Goal: Information Seeking & Learning: Learn about a topic

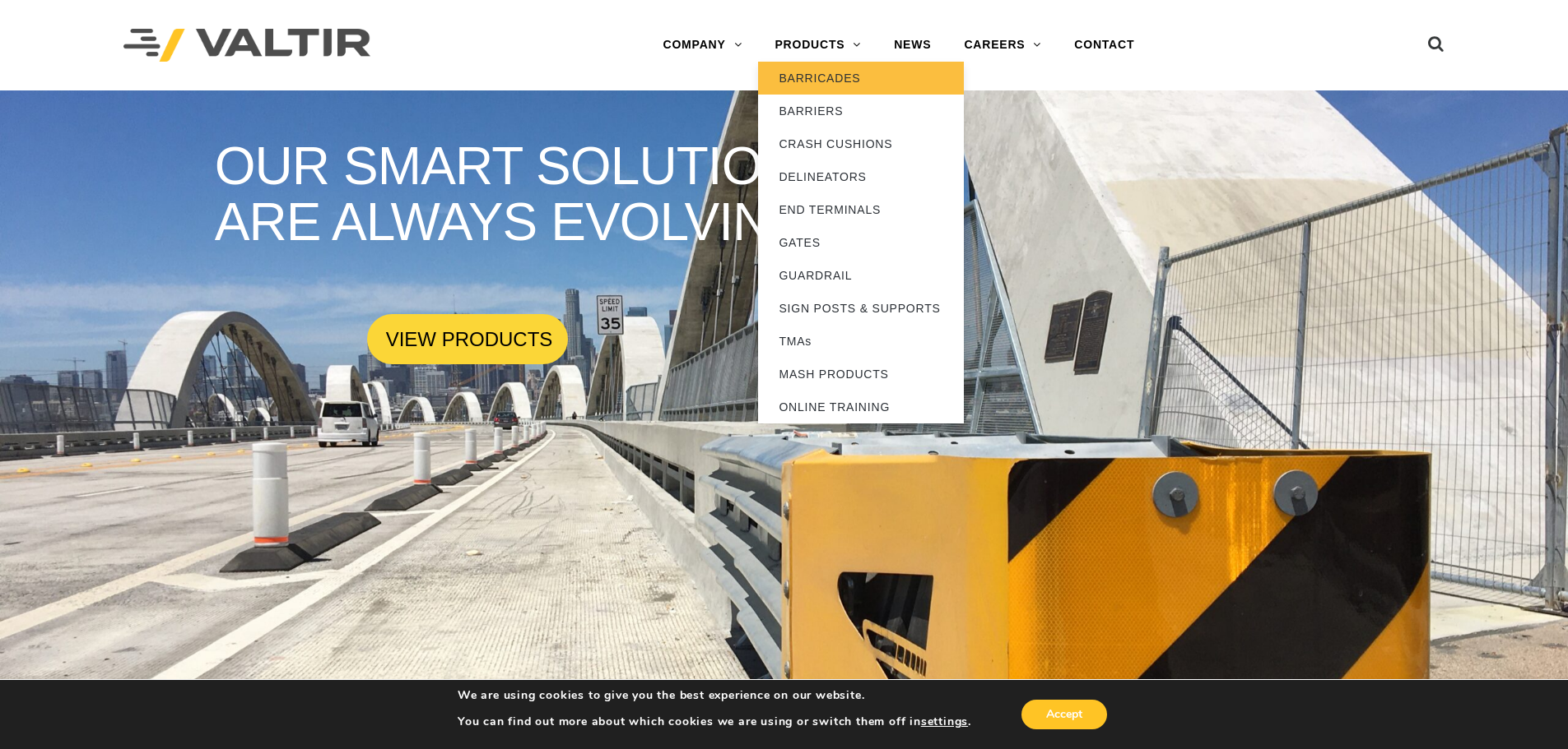
click at [812, 87] on link "BARRICADES" at bounding box center [861, 78] width 206 height 33
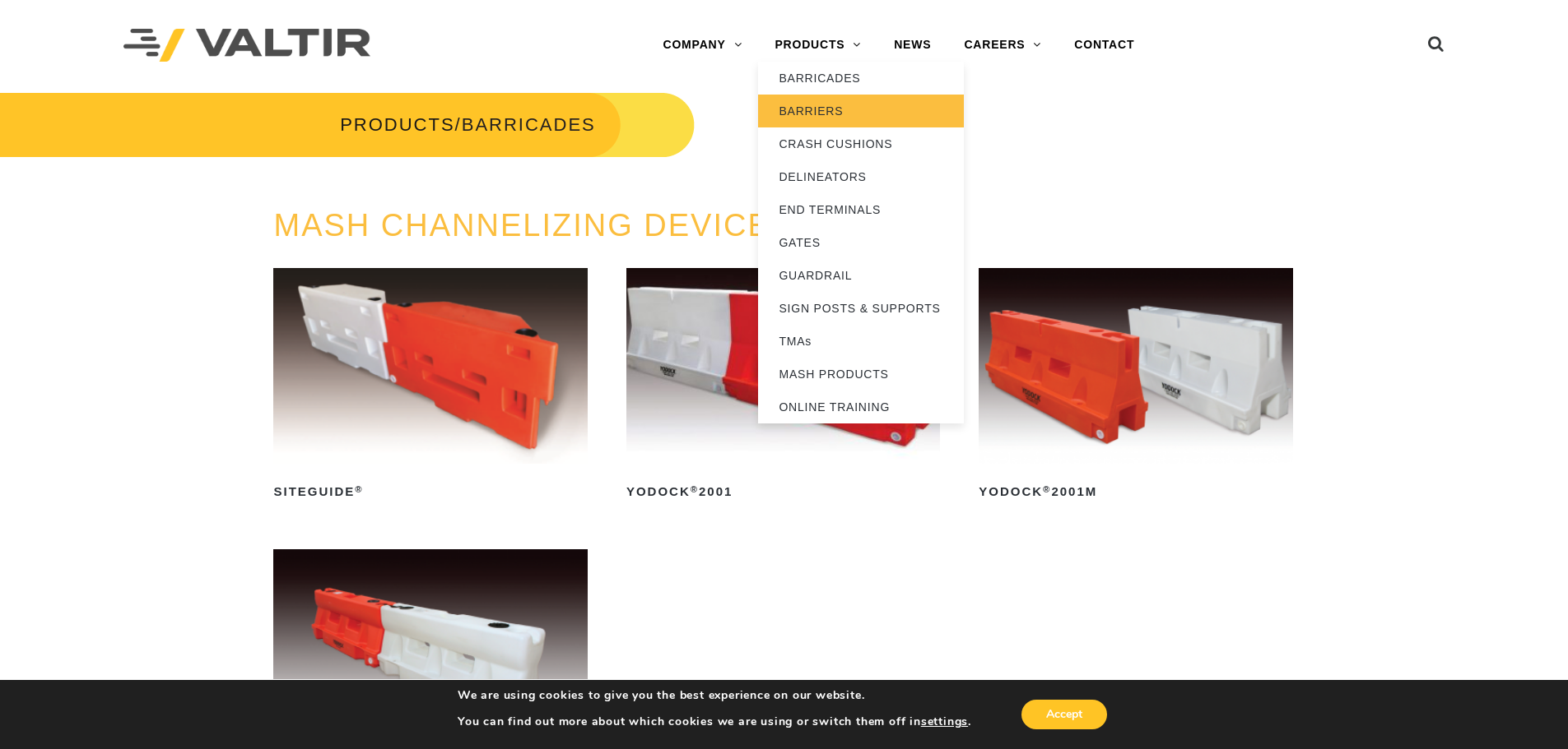
click at [828, 117] on link "BARRIERS" at bounding box center [861, 111] width 206 height 33
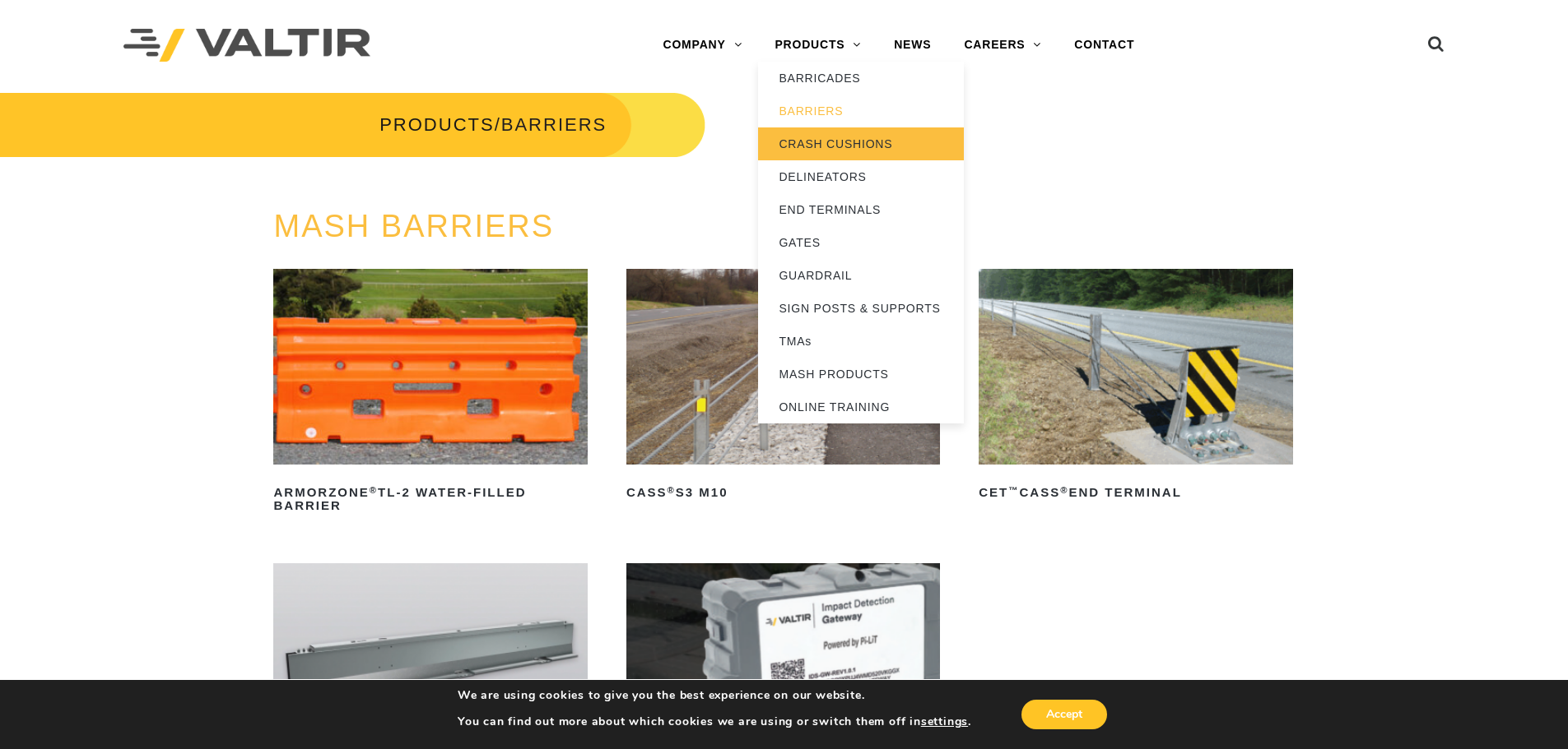
click at [832, 148] on link "CRASH CUSHIONS" at bounding box center [861, 144] width 206 height 33
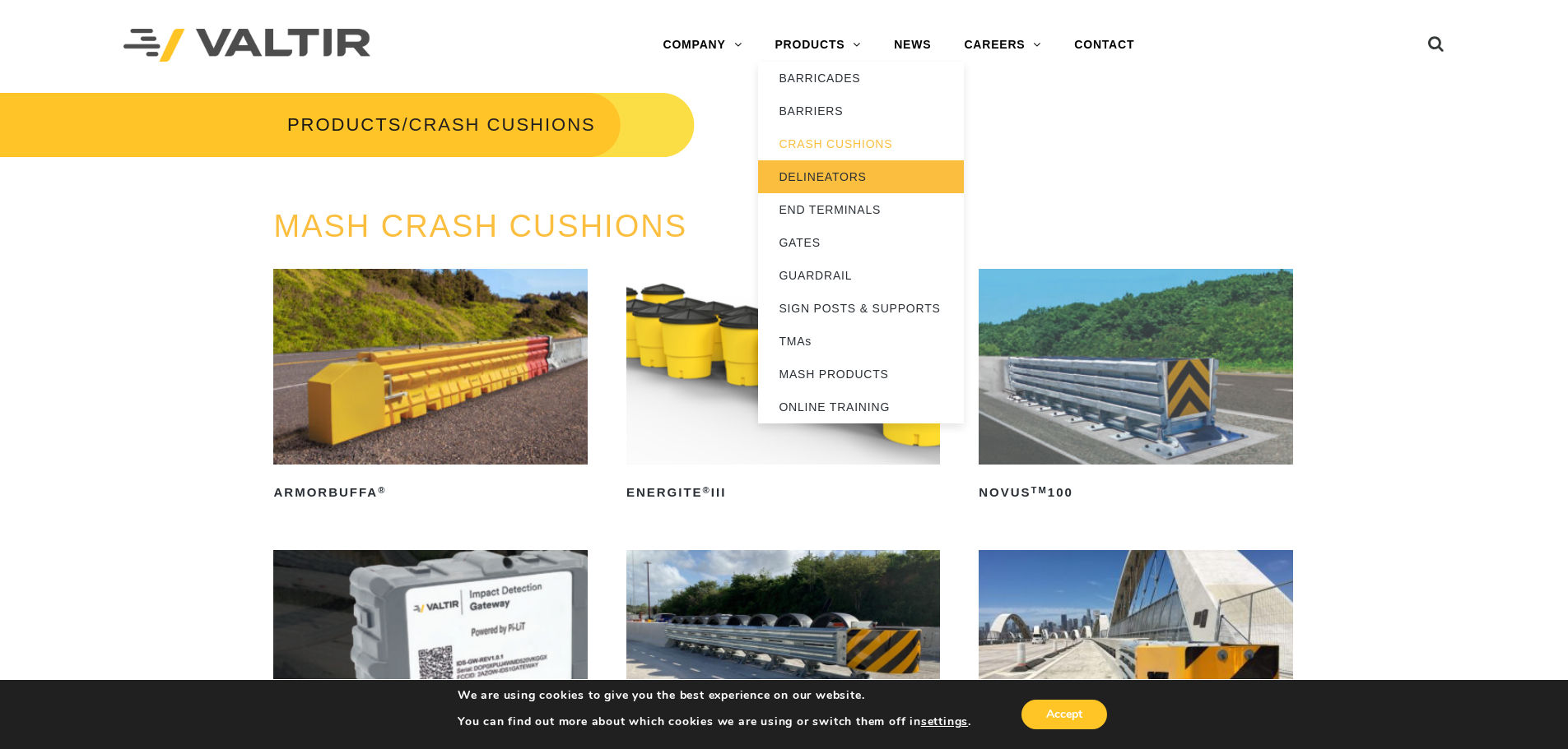
click at [825, 171] on link "DELINEATORS" at bounding box center [861, 176] width 206 height 33
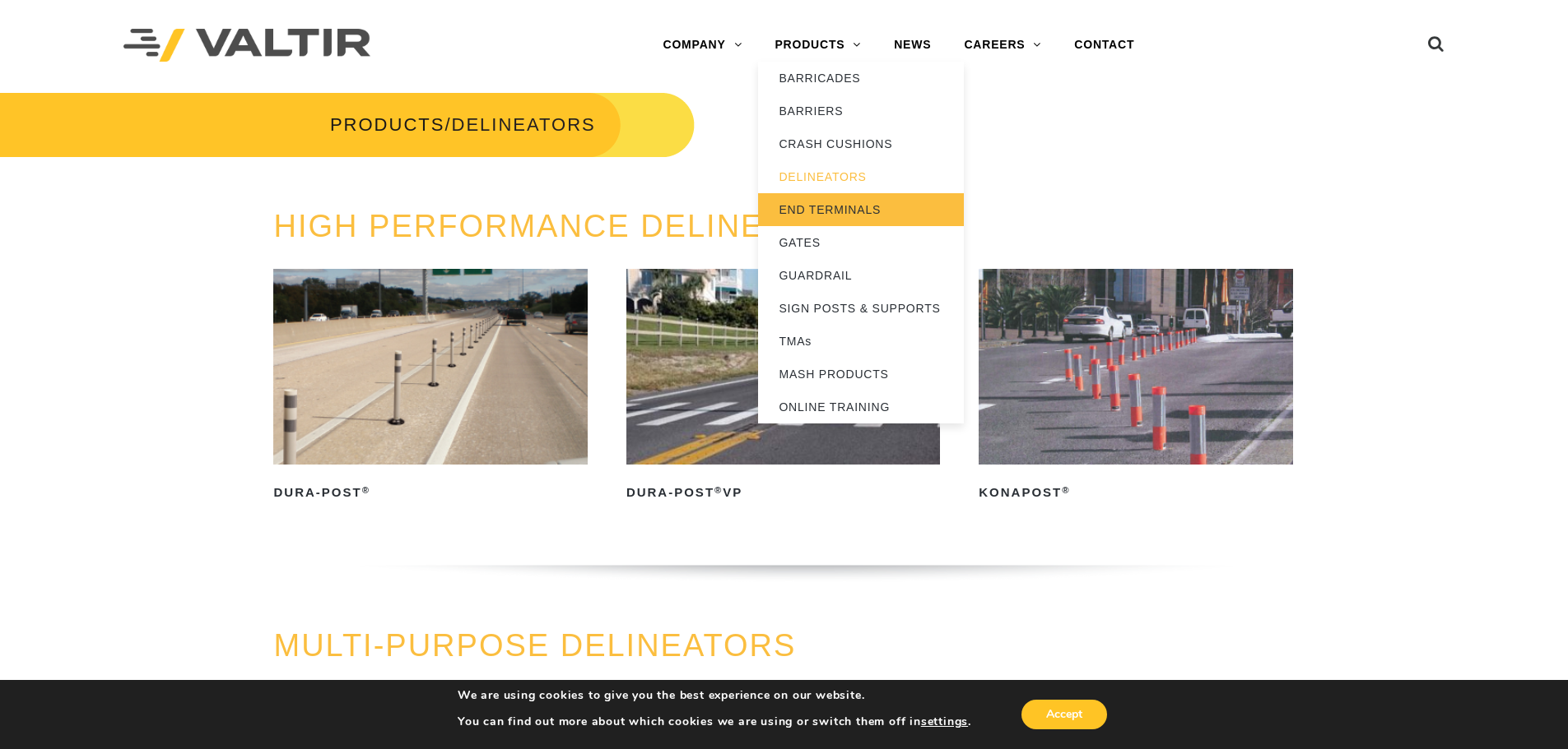
click at [796, 222] on link "END TERMINALS" at bounding box center [861, 210] width 206 height 33
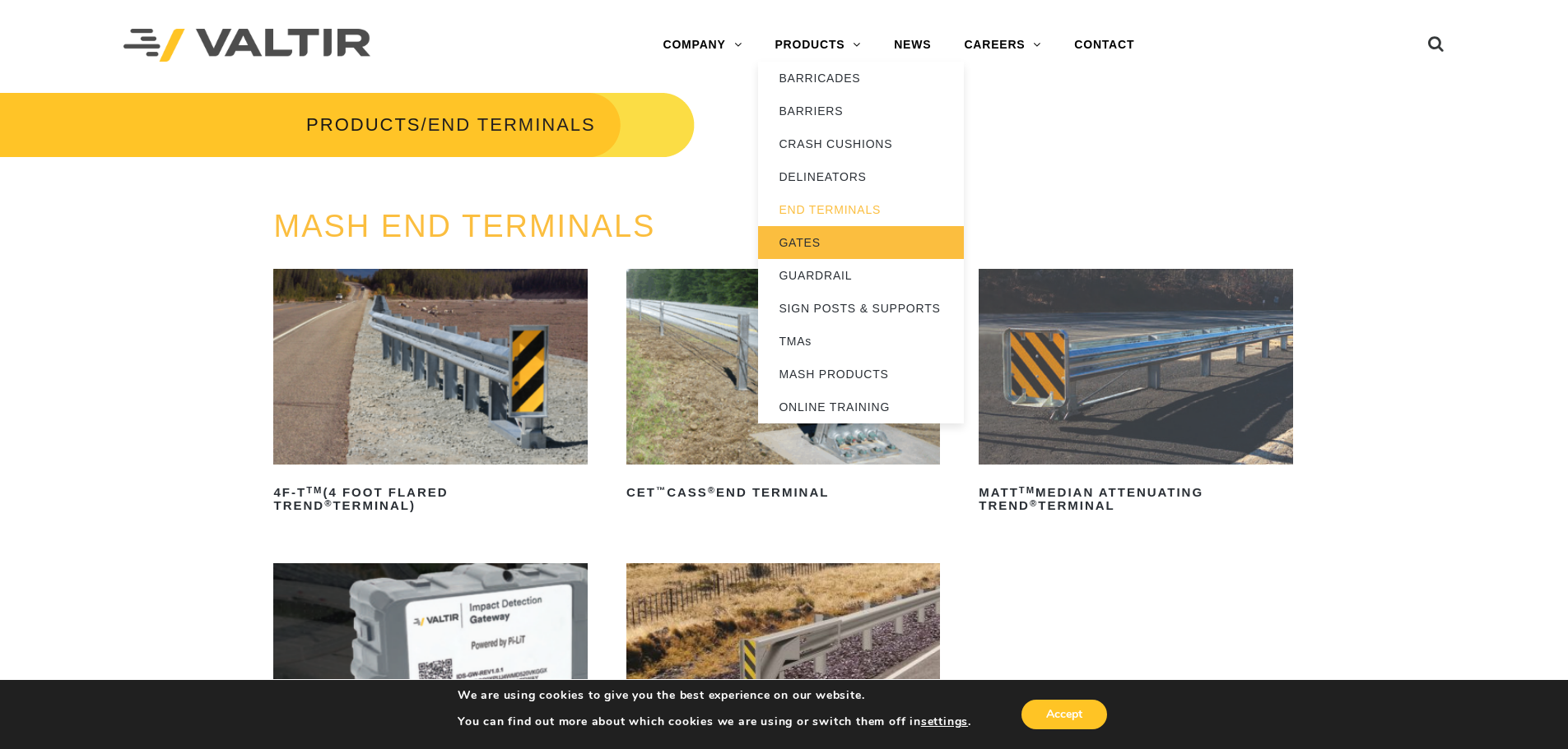
click at [796, 250] on link "GATES" at bounding box center [861, 242] width 206 height 33
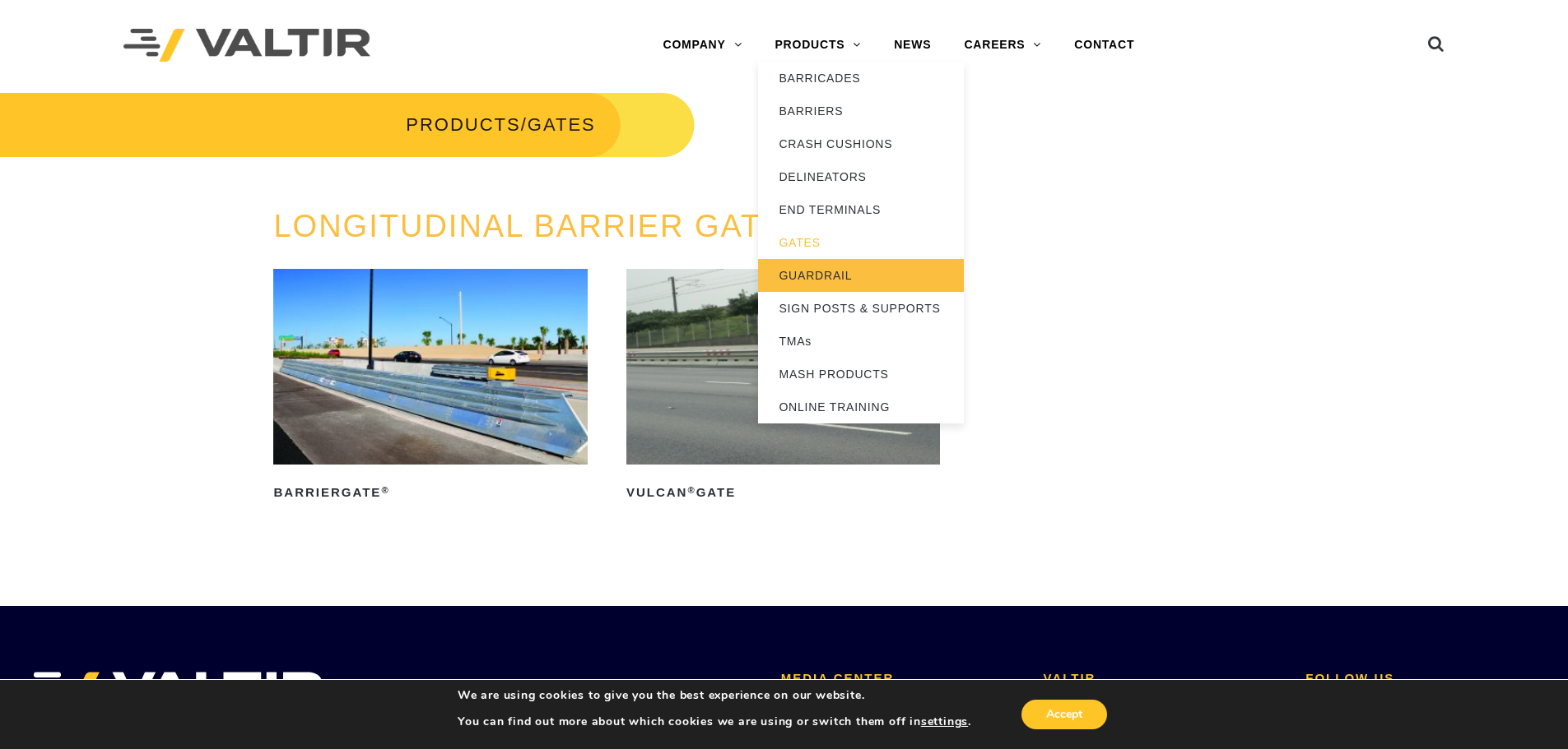
click at [837, 276] on link "GUARDRAIL" at bounding box center [861, 276] width 206 height 33
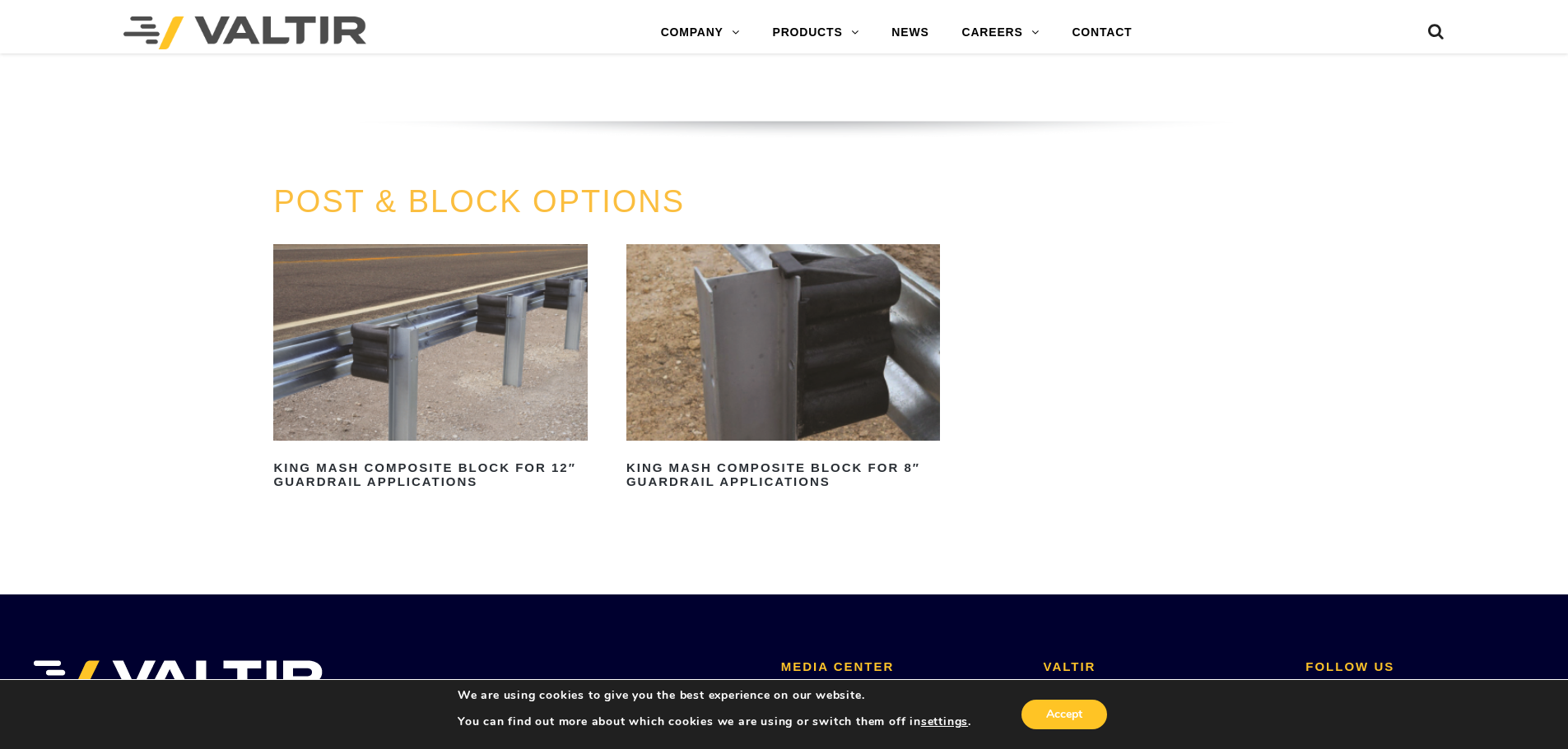
scroll to position [1481, 0]
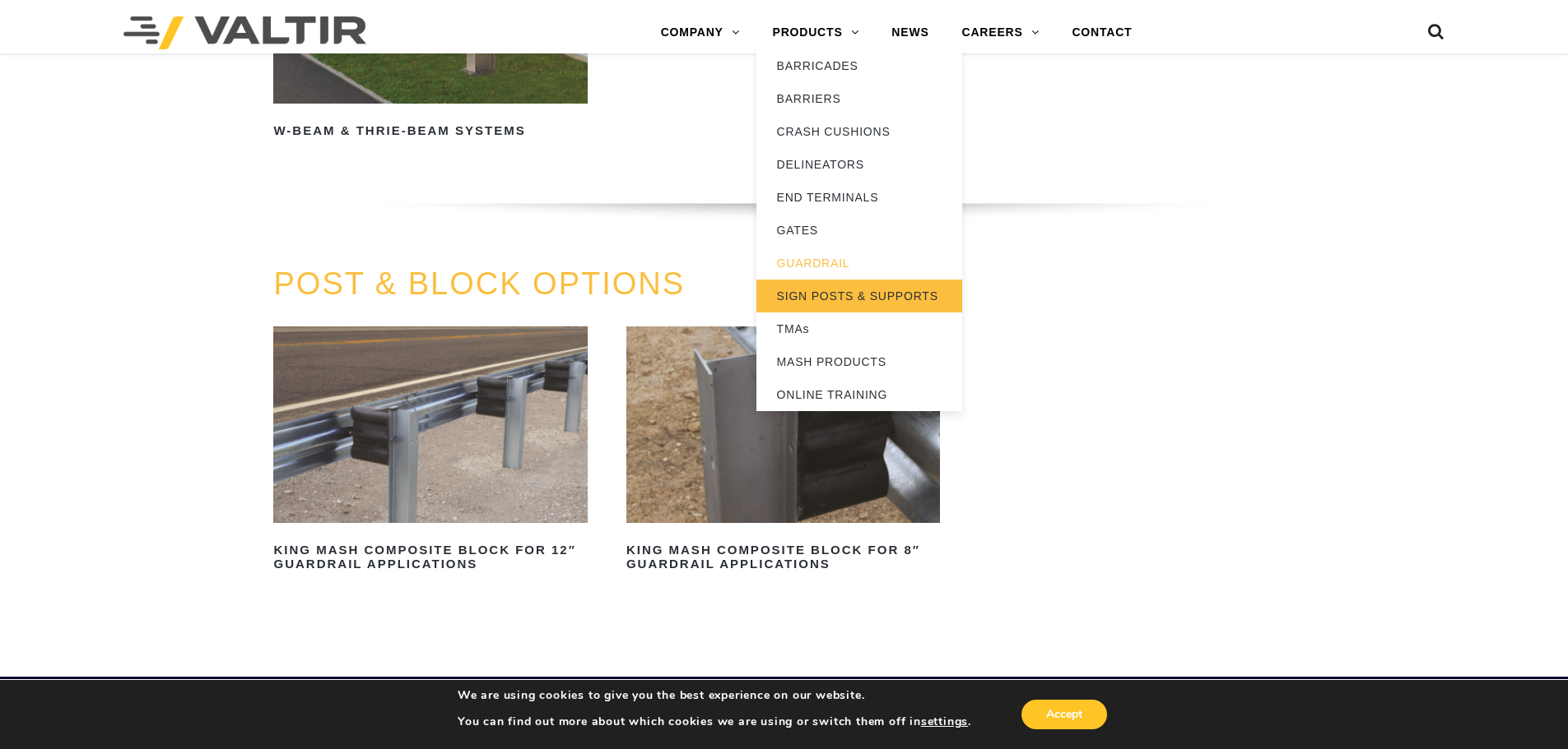
click at [834, 294] on link "SIGN POSTS & SUPPORTS" at bounding box center [859, 296] width 206 height 33
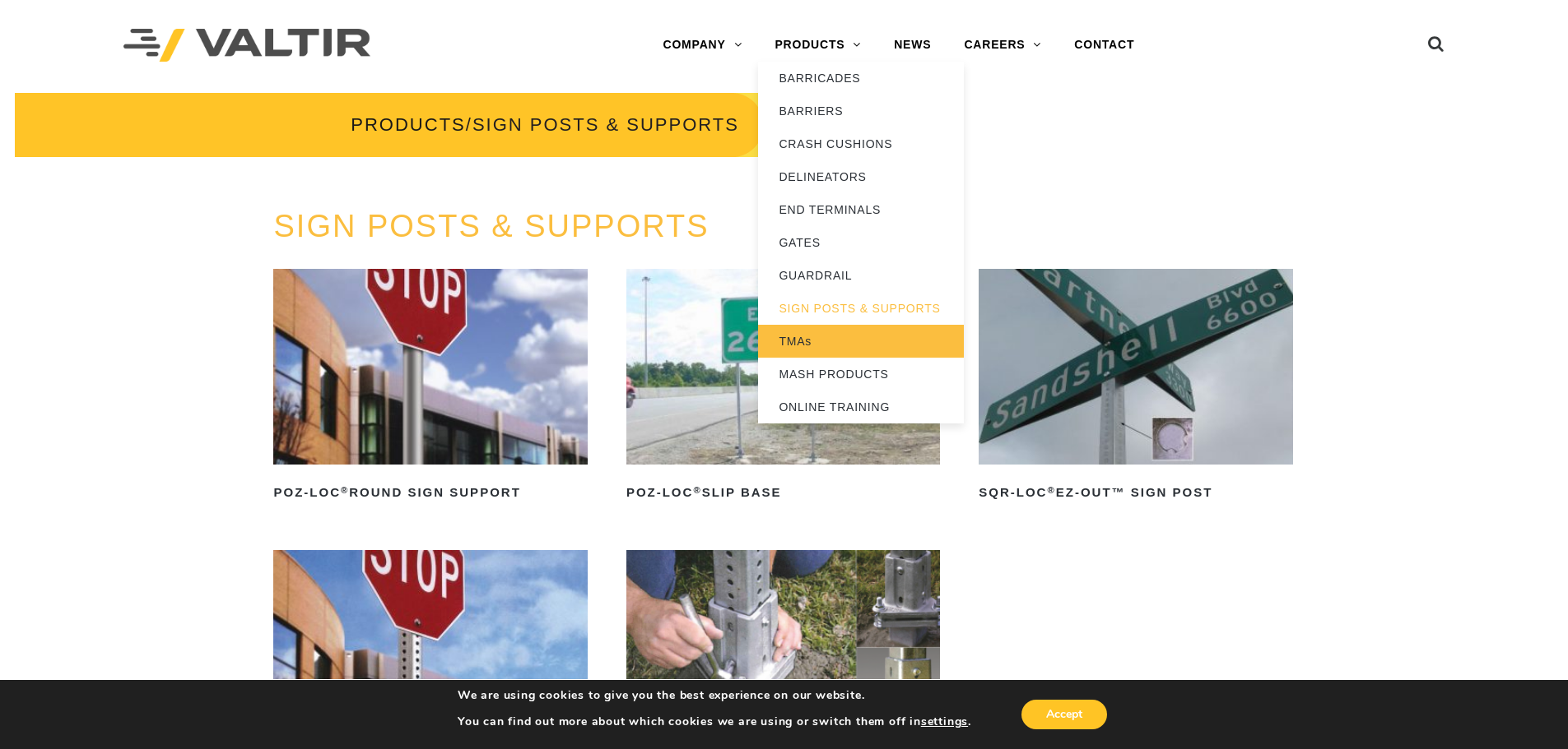
click at [800, 329] on link "TMAs" at bounding box center [861, 341] width 206 height 33
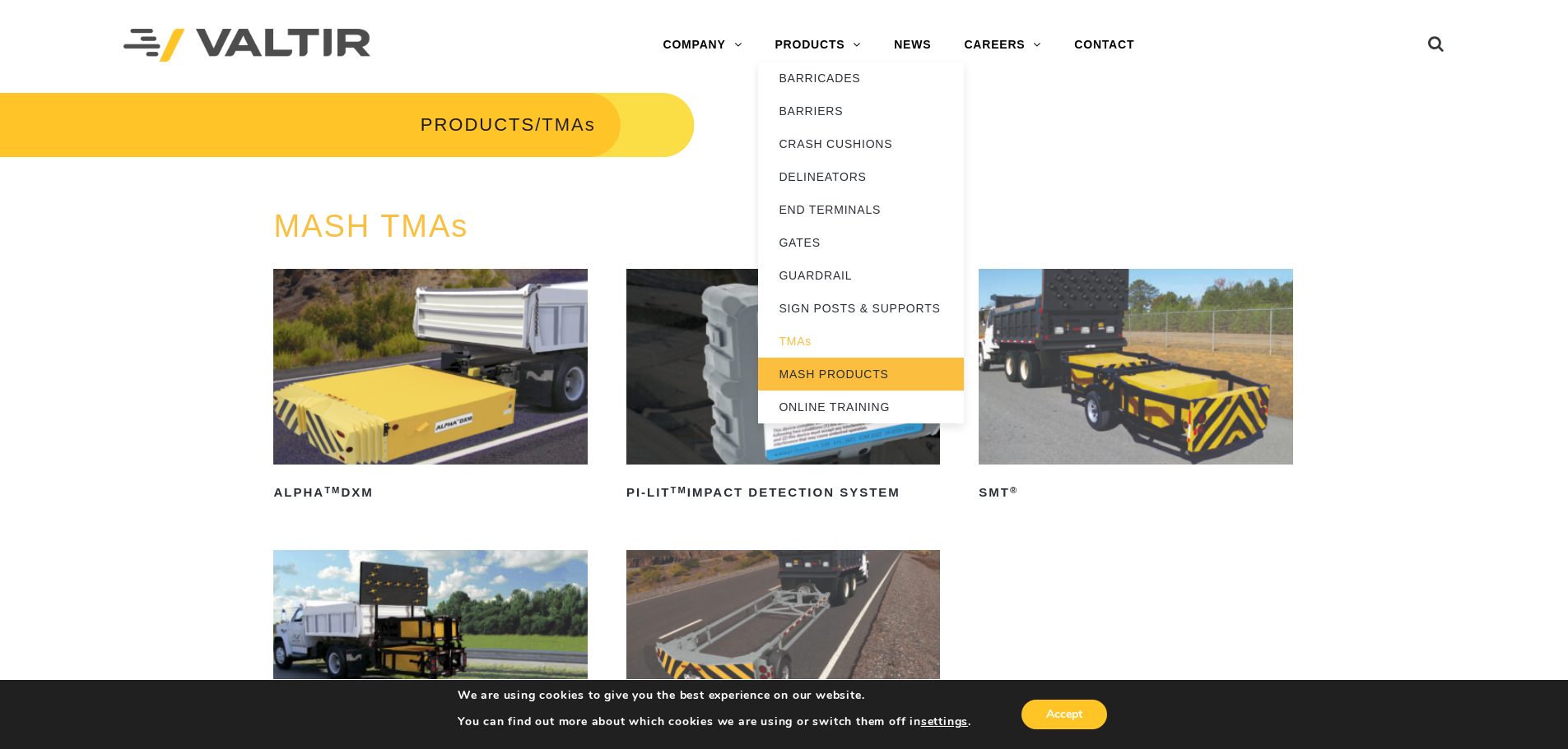
click at [813, 372] on link "MASH PRODUCTS" at bounding box center [861, 374] width 206 height 33
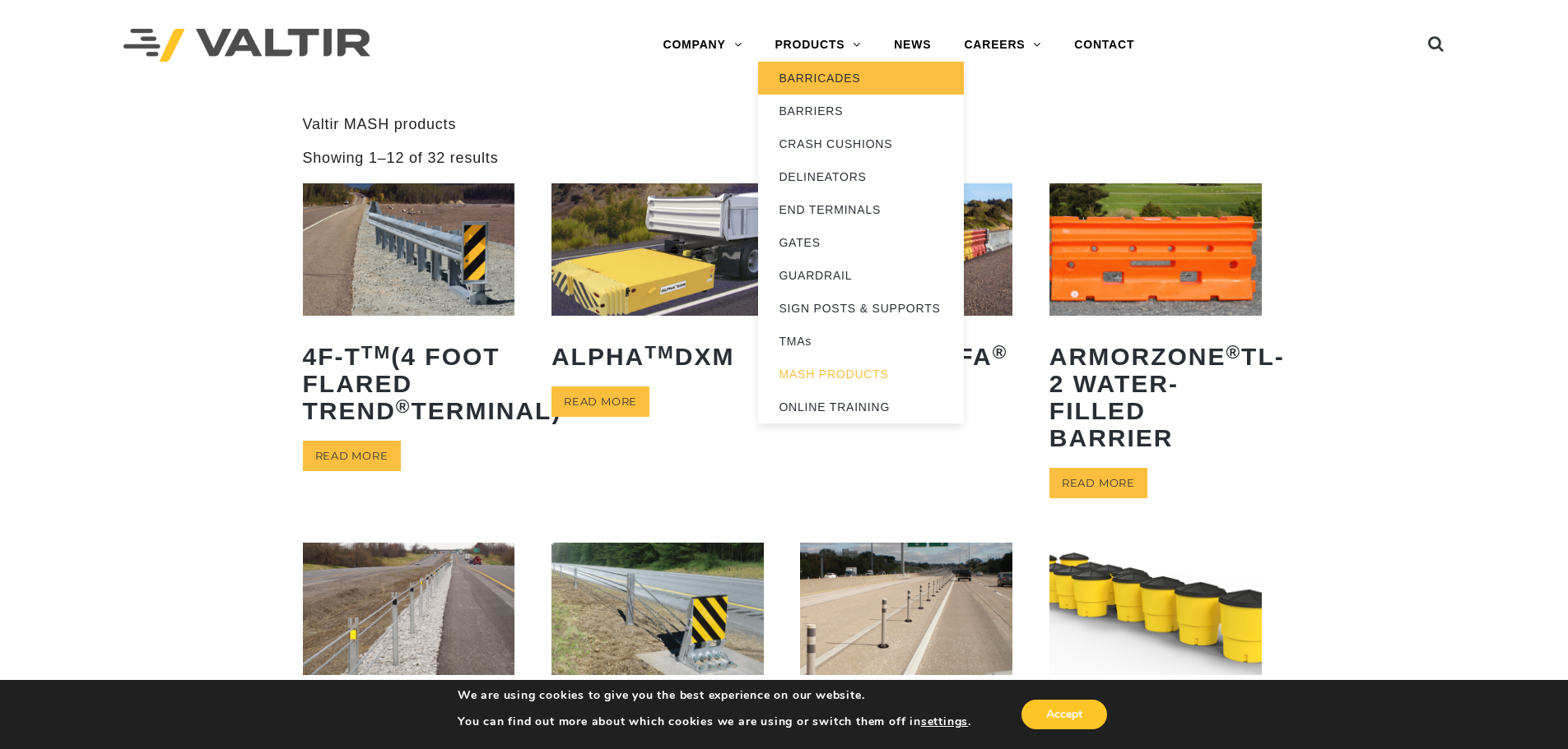
click at [819, 81] on link "BARRICADES" at bounding box center [861, 78] width 206 height 33
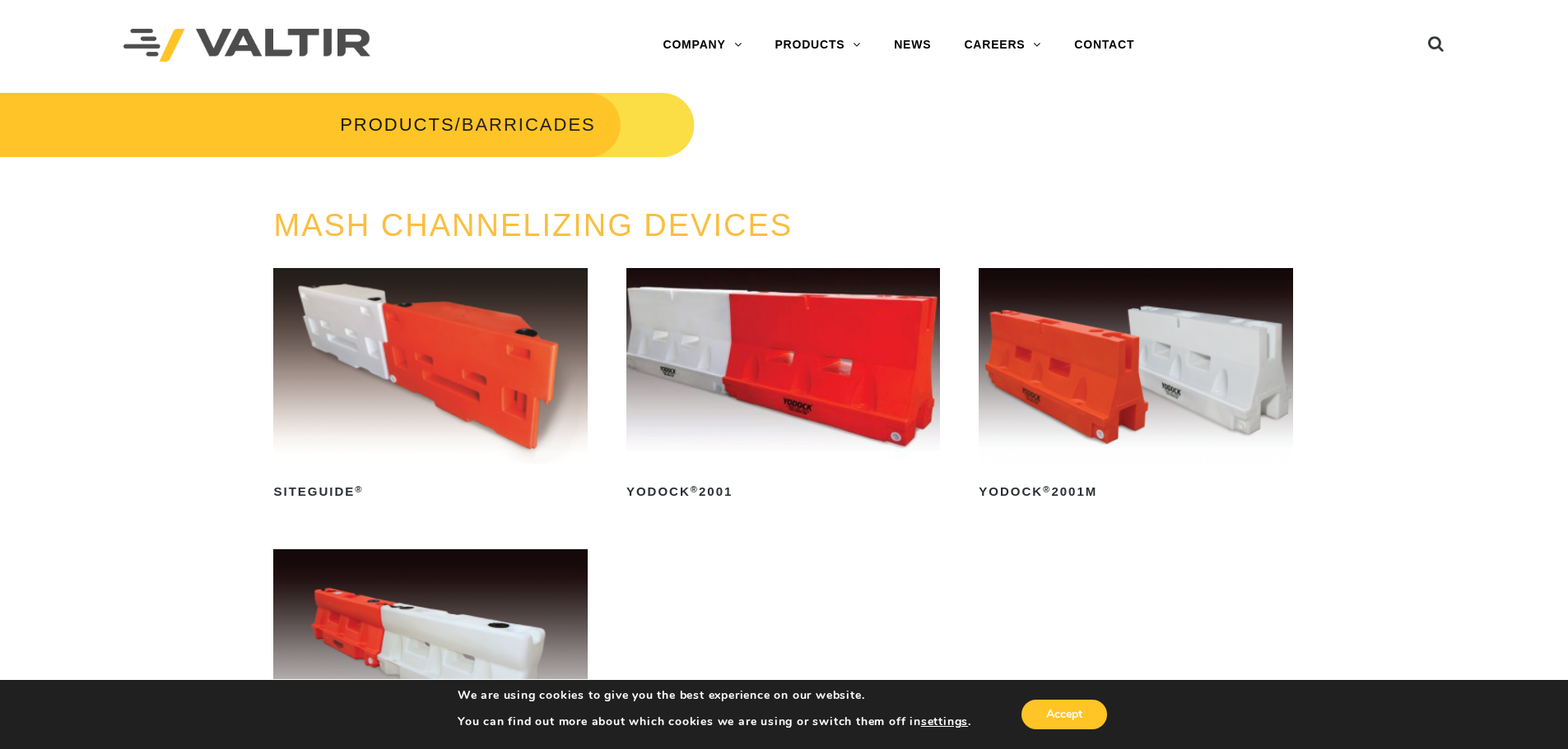
click at [450, 366] on img at bounding box center [429, 366] width 313 height 195
